Goal: Transaction & Acquisition: Purchase product/service

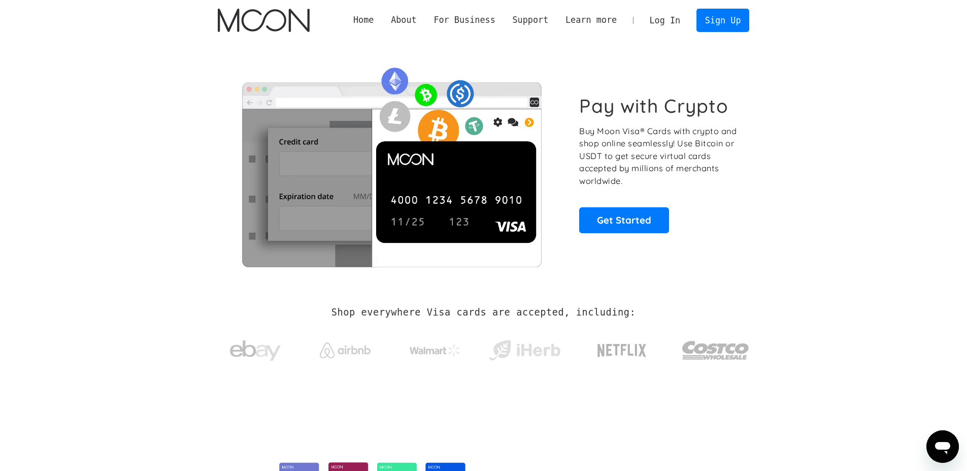
click at [660, 17] on link "Log In" at bounding box center [665, 20] width 48 height 22
click at [667, 19] on link "Log In" at bounding box center [665, 20] width 48 height 22
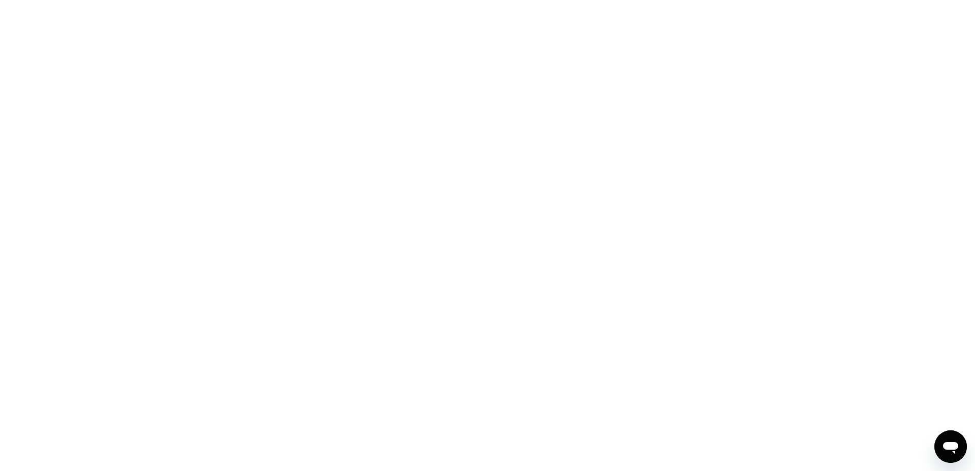
click at [210, 107] on div at bounding box center [487, 235] width 975 height 471
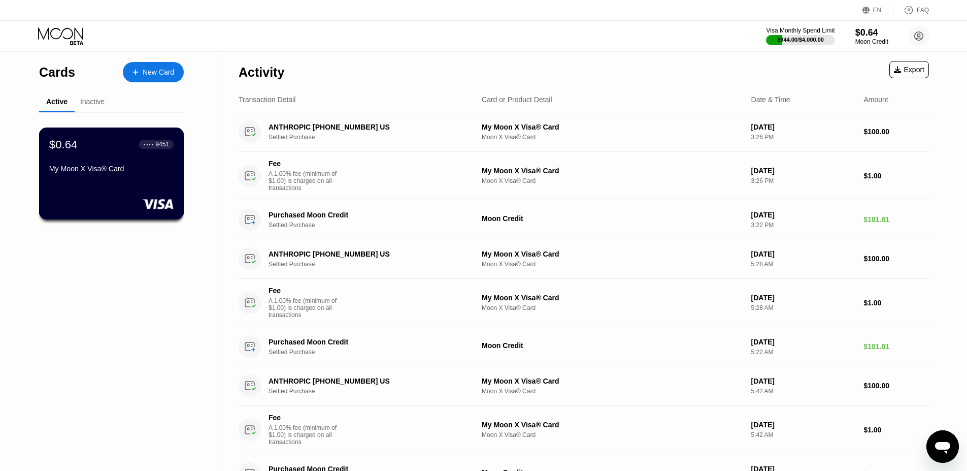
click at [104, 167] on div "My Moon X Visa® Card" at bounding box center [111, 168] width 124 height 8
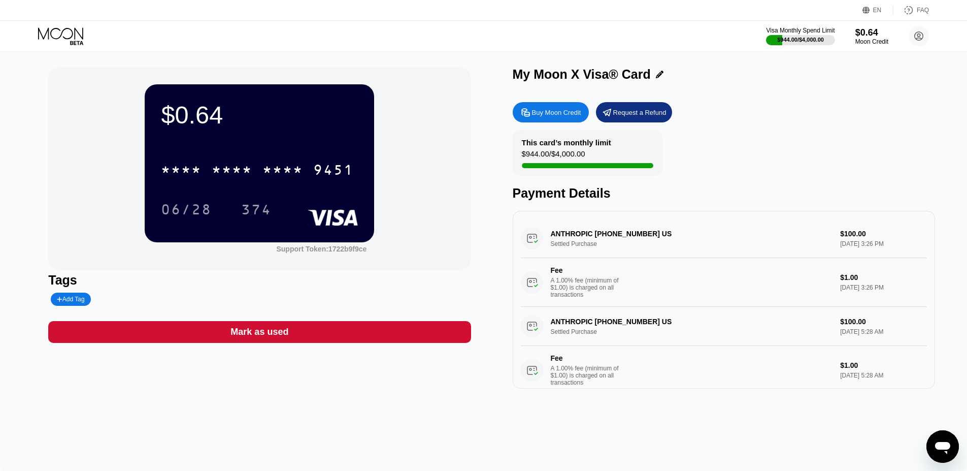
click at [546, 110] on div "Buy Moon Credit" at bounding box center [556, 112] width 49 height 9
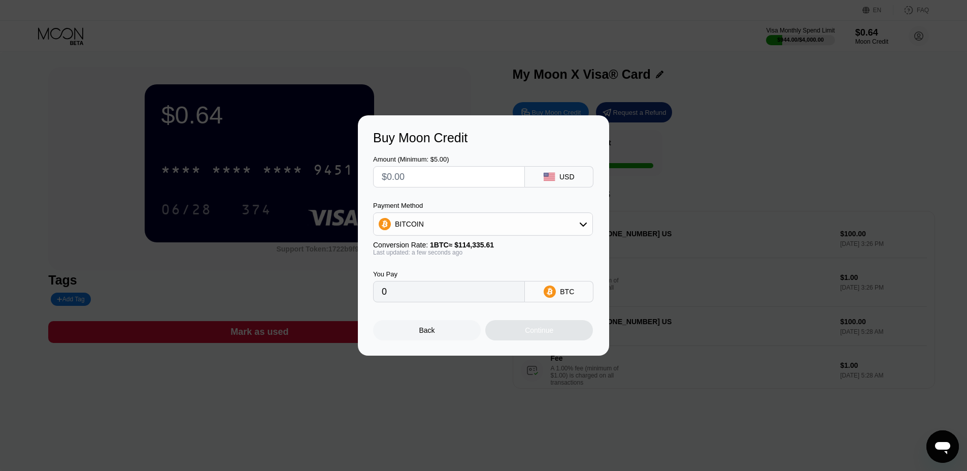
click at [514, 224] on div "BITCOIN" at bounding box center [483, 224] width 219 height 20
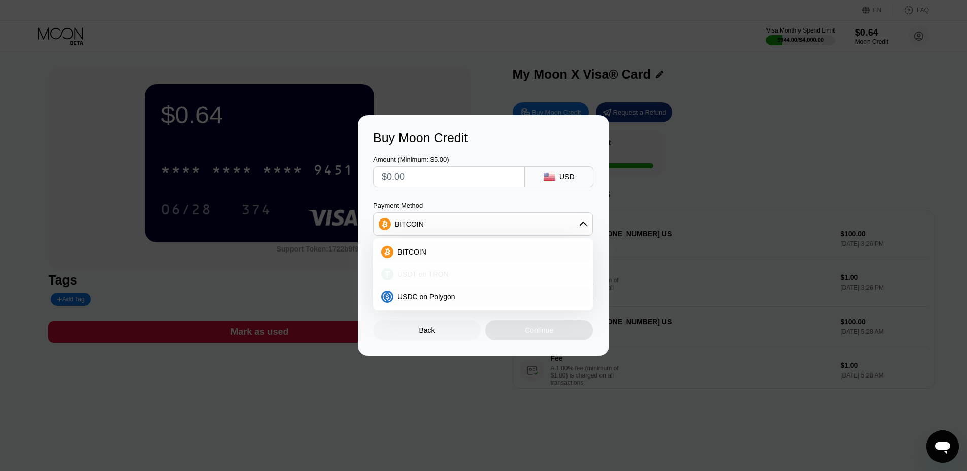
click at [482, 266] on div "USDT on TRON" at bounding box center [483, 274] width 214 height 20
type input "0.00"
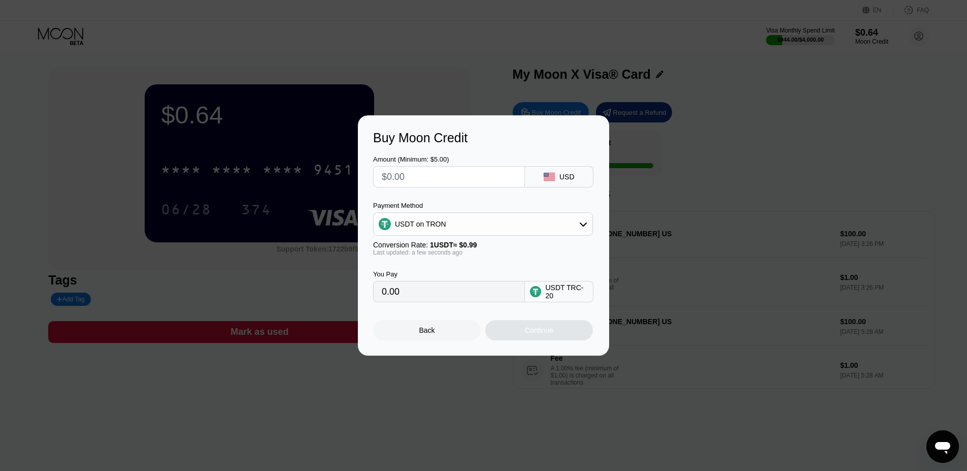
click at [421, 179] on input "text" at bounding box center [449, 177] width 135 height 20
type input "$1"
type input "1.01"
type input "$10"
type input "10.10"
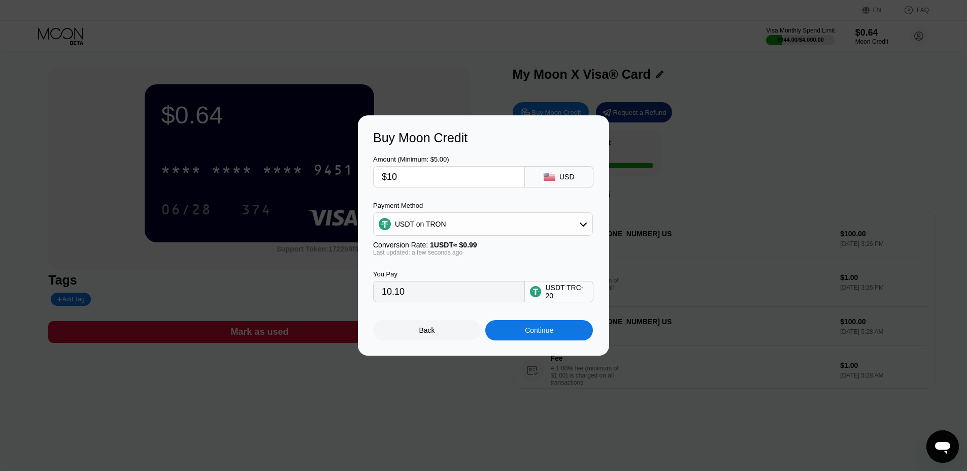
type input "$101"
type input "102.02"
type input "$101"
click at [526, 335] on div "Continue" at bounding box center [539, 330] width 108 height 20
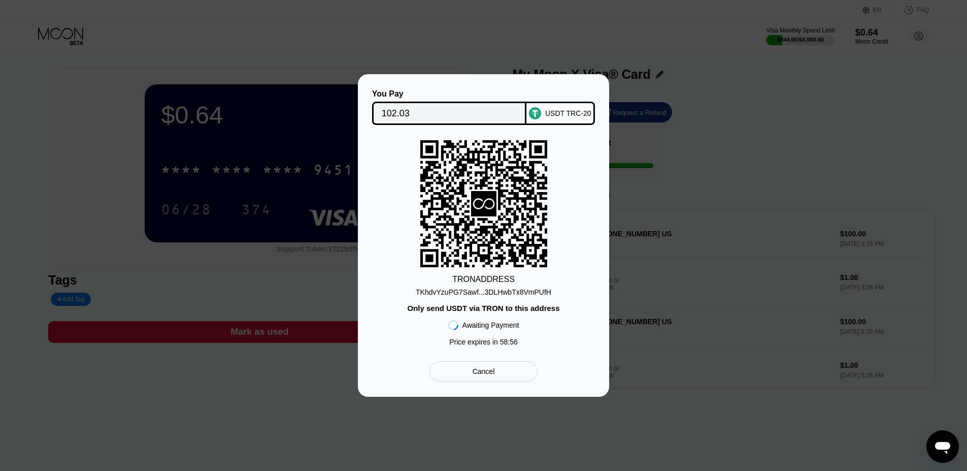
click at [469, 292] on div "TKhdvYzuPG7Sawf...3DLHwbTx8VmPUfH" at bounding box center [484, 292] width 136 height 8
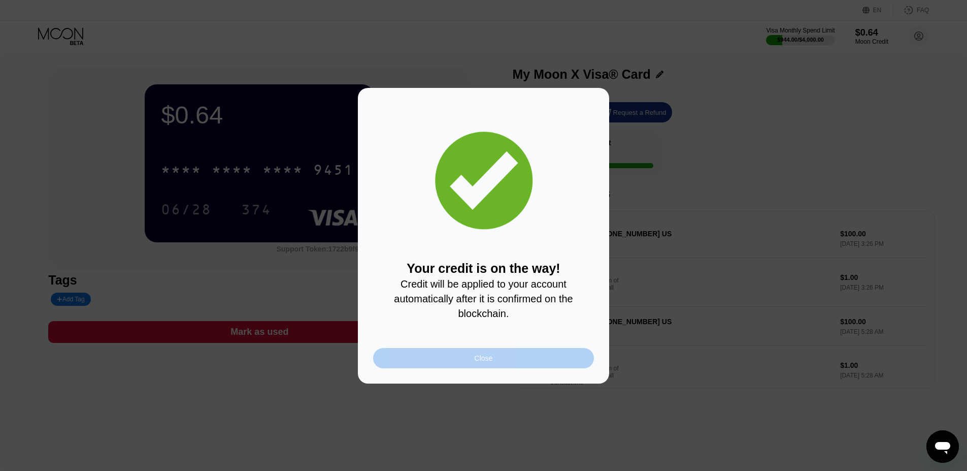
click at [488, 357] on div "Close" at bounding box center [484, 358] width 18 height 8
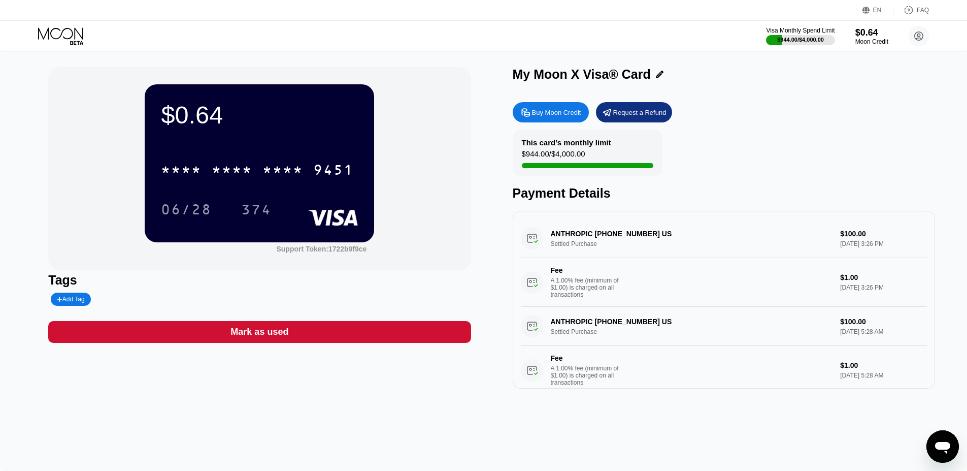
click at [246, 150] on div "* * * * * * * * * * * * 9451" at bounding box center [259, 166] width 197 height 35
